Goal: Use online tool/utility: Use online tool/utility

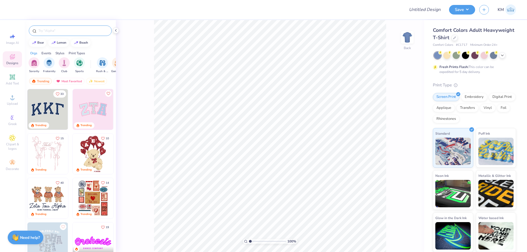
click at [54, 31] on input "text" at bounding box center [73, 30] width 70 height 5
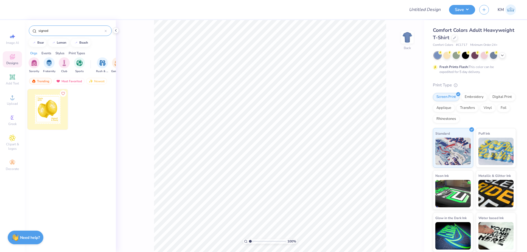
type input "signed"
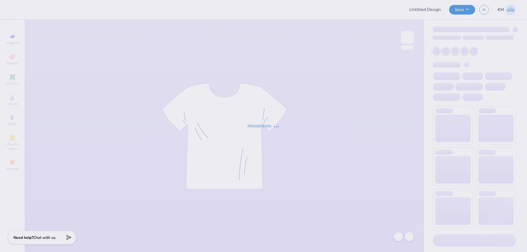
type input "Bobcat Belles"
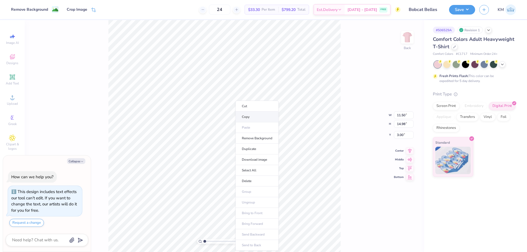
click at [252, 119] on li "Copy" at bounding box center [256, 117] width 43 height 11
type textarea "x"
type input "1"
drag, startPoint x: 206, startPoint y: 241, endPoint x: 186, endPoint y: 240, distance: 20.1
click at [203, 240] on input "range" at bounding box center [221, 241] width 37 height 5
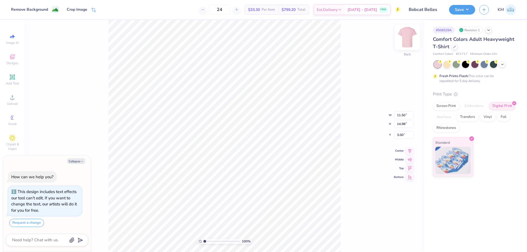
click at [406, 41] on img at bounding box center [407, 37] width 22 height 22
type textarea "x"
